Goal: Check status: Check status

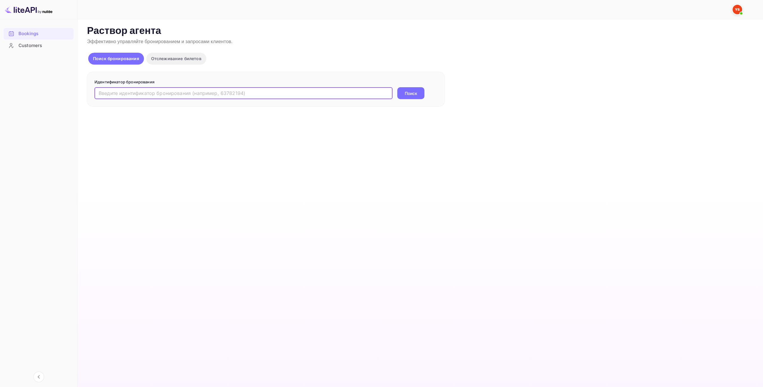
click at [291, 97] on input "text" at bounding box center [243, 93] width 298 height 12
type input "9483893"
click at [406, 94] on ya-tr-span "Поиск" at bounding box center [411, 93] width 13 height 6
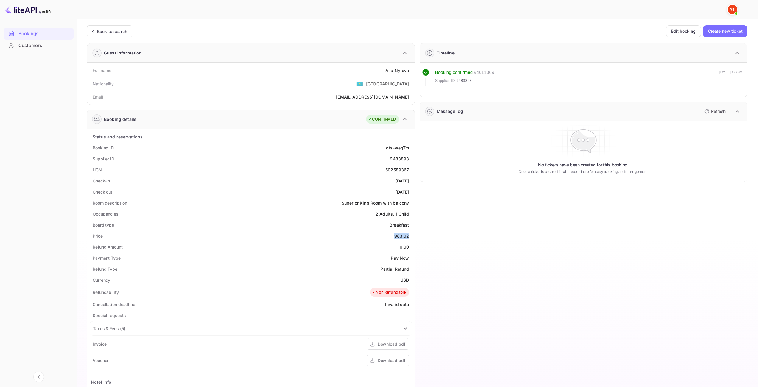
drag, startPoint x: 395, startPoint y: 235, endPoint x: 408, endPoint y: 236, distance: 13.4
click at [408, 236] on div "983.02" at bounding box center [401, 236] width 15 height 6
copy div "983.02"
drag, startPoint x: 400, startPoint y: 280, endPoint x: 409, endPoint y: 280, distance: 9.2
click at [409, 280] on div "Currency USD" at bounding box center [251, 280] width 323 height 11
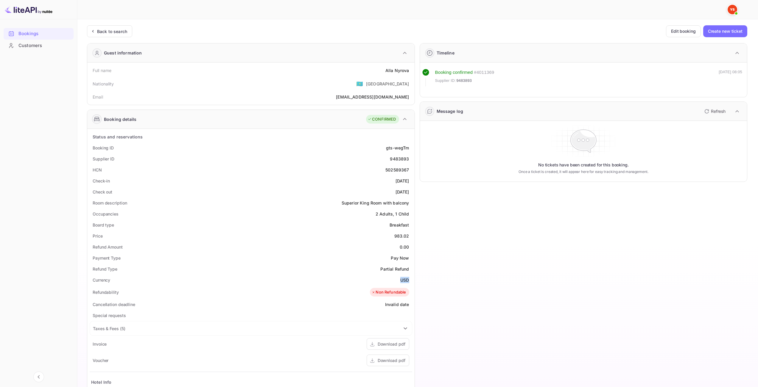
copy div "USD"
drag, startPoint x: 384, startPoint y: 70, endPoint x: 409, endPoint y: 72, distance: 25.1
click at [409, 72] on div "Full name [PERSON_NAME]" at bounding box center [251, 70] width 323 height 11
copy div "[PERSON_NAME]"
